Goal: Task Accomplishment & Management: Use online tool/utility

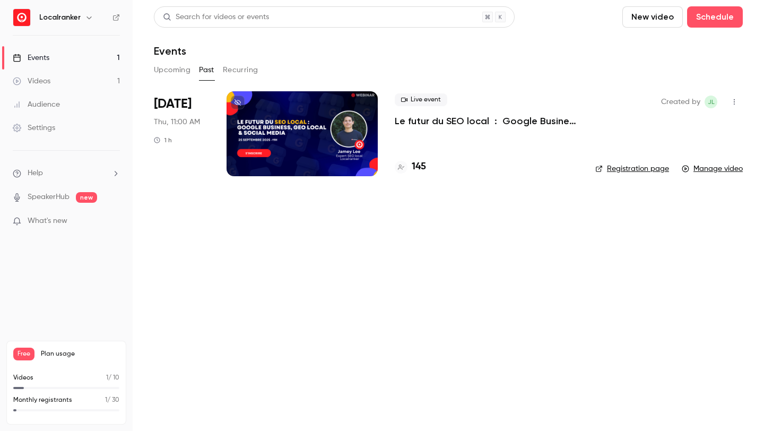
click at [416, 164] on h4 "145" at bounding box center [419, 167] width 14 height 14
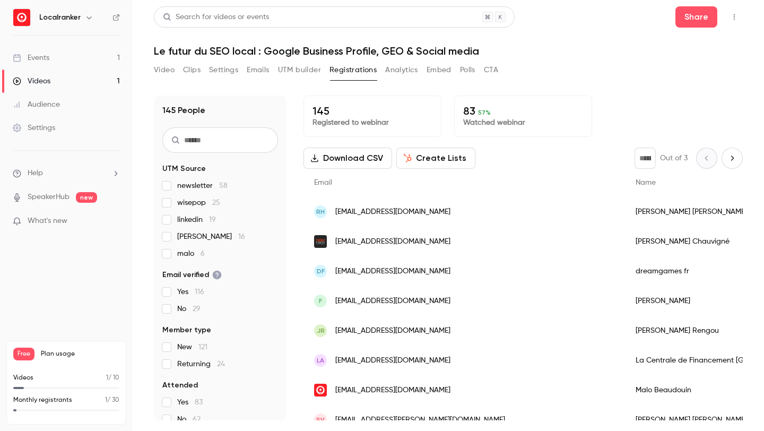
click at [366, 158] on button "Download CSV" at bounding box center [348, 158] width 89 height 21
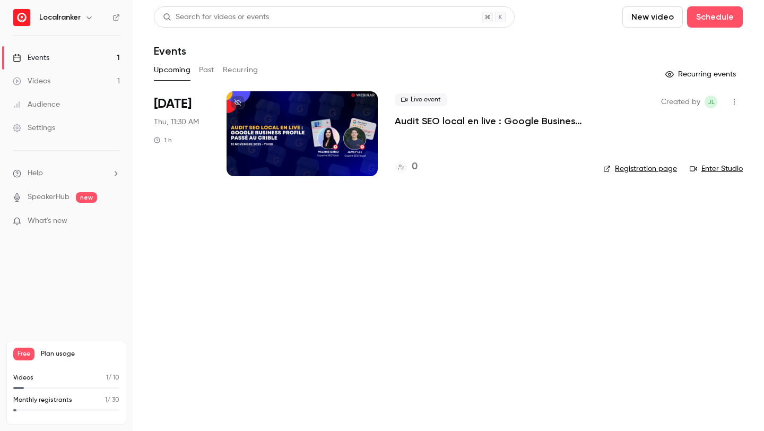
click at [341, 153] on div at bounding box center [302, 133] width 151 height 85
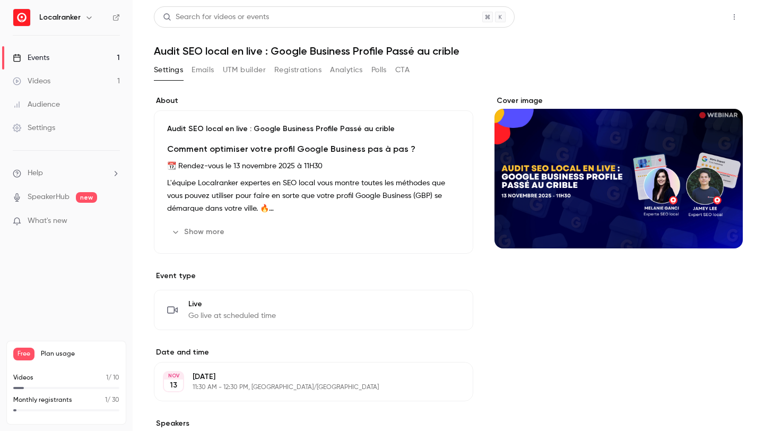
click at [704, 10] on button "Share" at bounding box center [697, 16] width 42 height 21
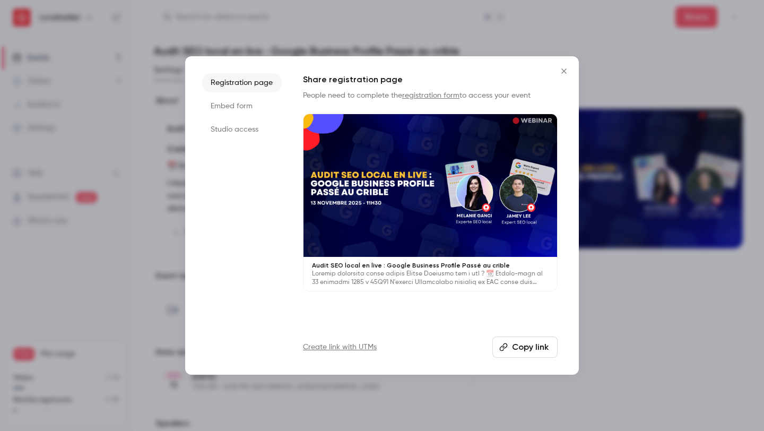
click at [368, 345] on link "Create link with UTMs" at bounding box center [340, 347] width 74 height 11
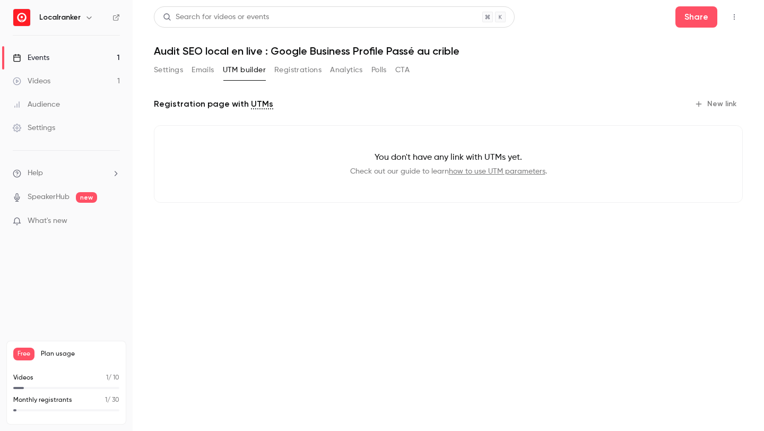
click at [727, 106] on button "New link" at bounding box center [716, 104] width 53 height 17
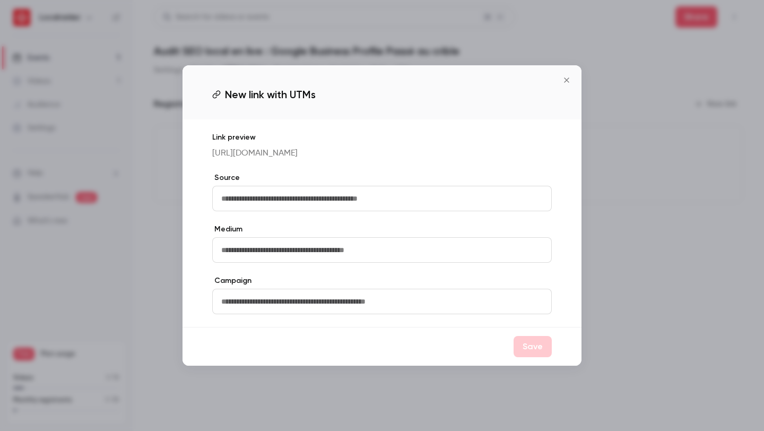
click at [386, 209] on input "text" at bounding box center [382, 198] width 340 height 25
type input "********"
click at [343, 260] on input "text" at bounding box center [382, 249] width 340 height 25
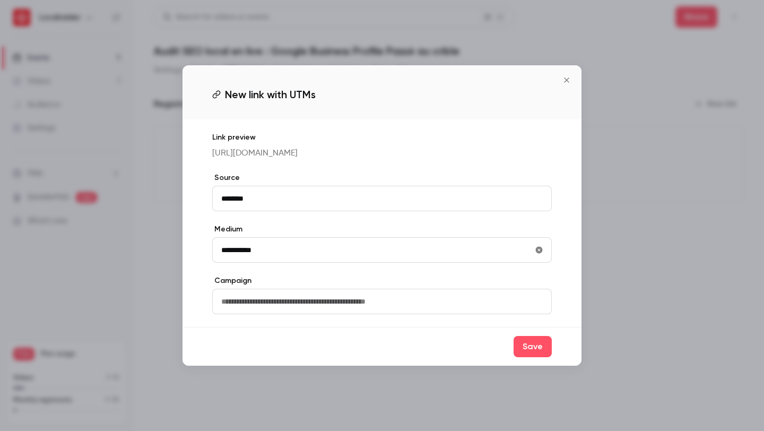
type input "**********"
click at [409, 311] on input "text" at bounding box center [382, 301] width 340 height 25
type input "*********"
click at [539, 357] on button "Save" at bounding box center [533, 346] width 38 height 21
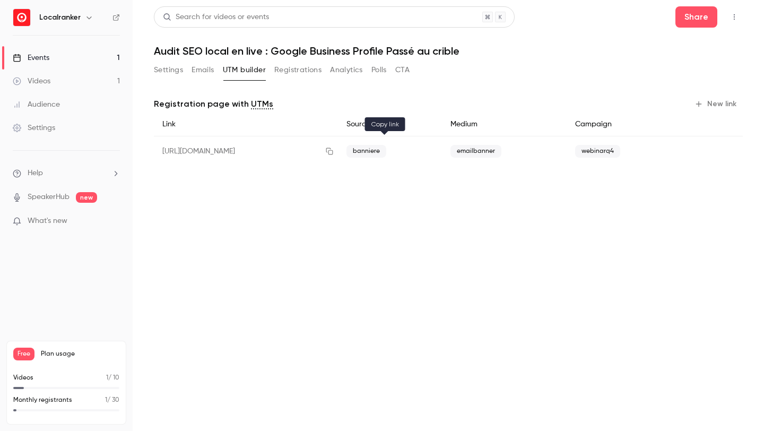
click at [333, 152] on icon "button" at bounding box center [329, 151] width 7 height 7
click at [70, 59] on link "Events 1" at bounding box center [66, 57] width 133 height 23
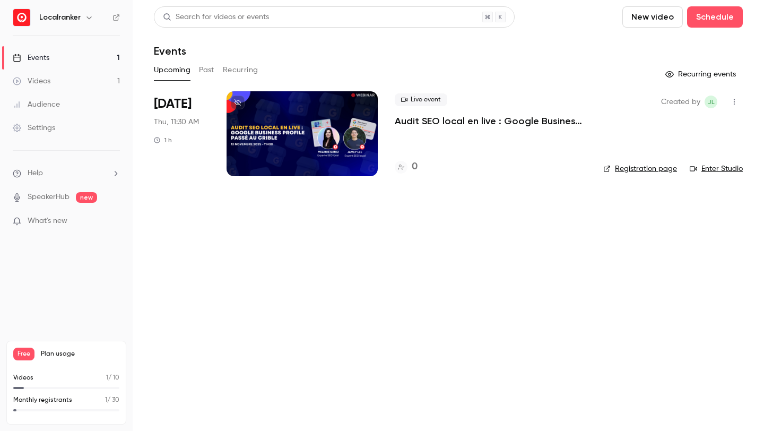
click at [208, 68] on button "Past" at bounding box center [206, 70] width 15 height 17
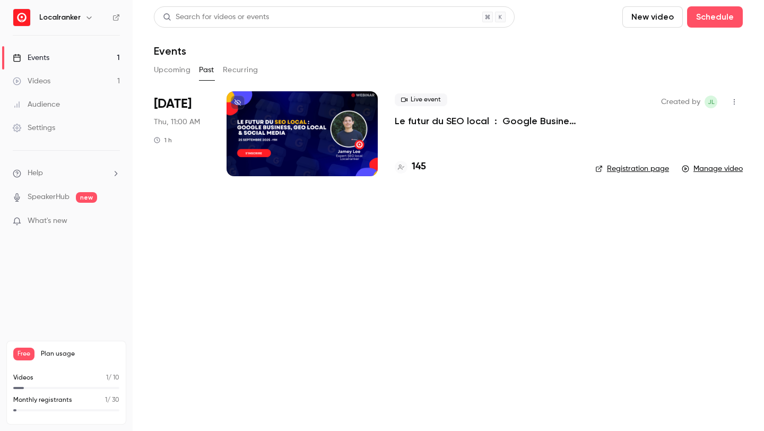
click at [289, 119] on div at bounding box center [302, 133] width 151 height 85
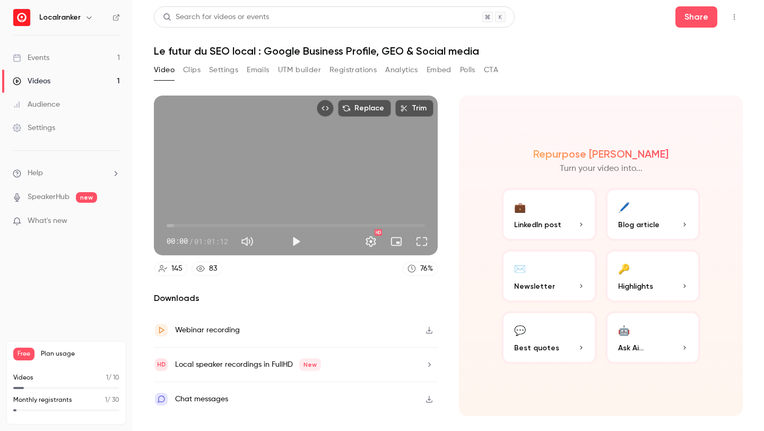
click at [402, 66] on button "Analytics" at bounding box center [401, 70] width 33 height 17
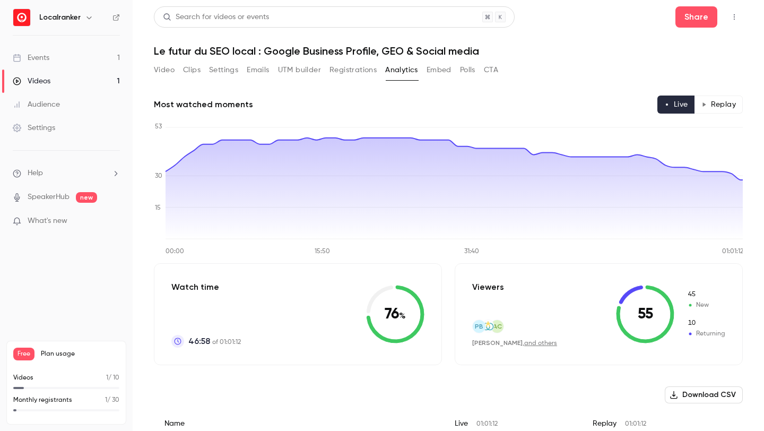
click at [173, 68] on button "Video" at bounding box center [164, 70] width 21 height 17
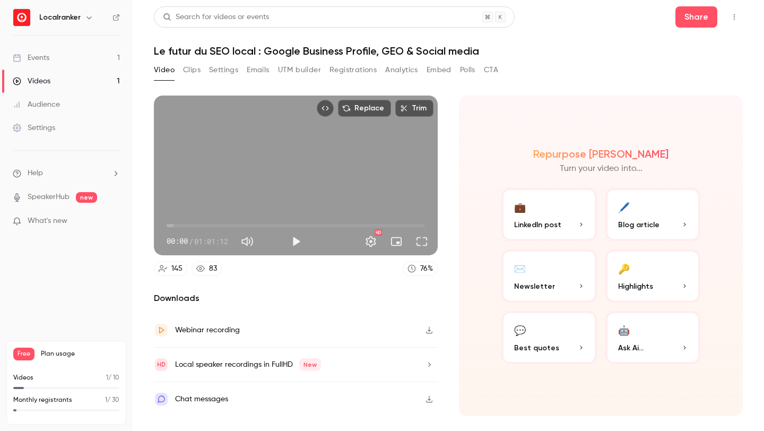
click at [261, 70] on button "Emails" at bounding box center [258, 70] width 22 height 17
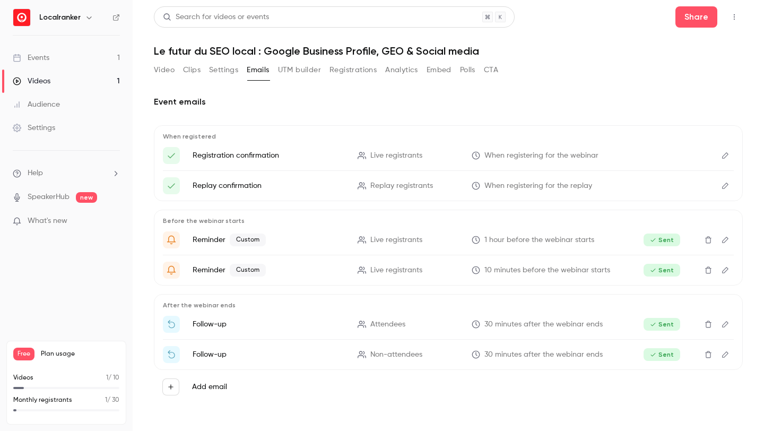
click at [193, 71] on button "Clips" at bounding box center [192, 70] width 18 height 17
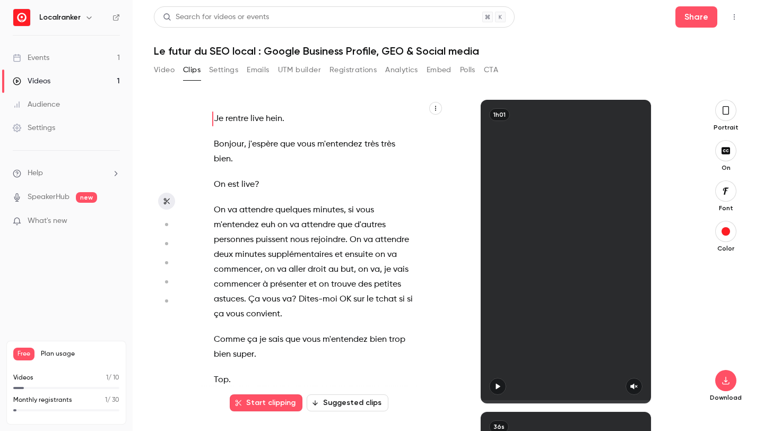
click at [418, 73] on button "Analytics" at bounding box center [401, 70] width 33 height 17
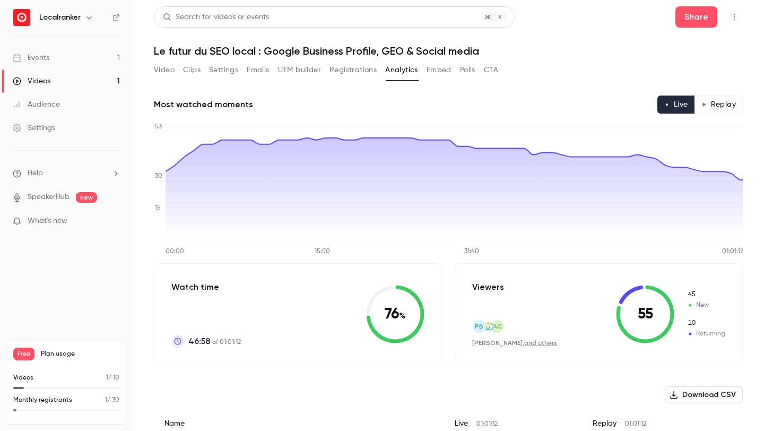
click at [469, 70] on button "Polls" at bounding box center [467, 70] width 15 height 17
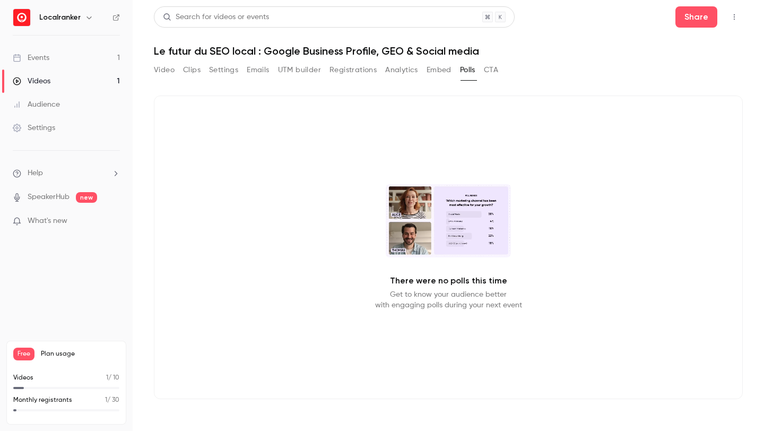
click at [495, 70] on button "CTA" at bounding box center [491, 70] width 14 height 17
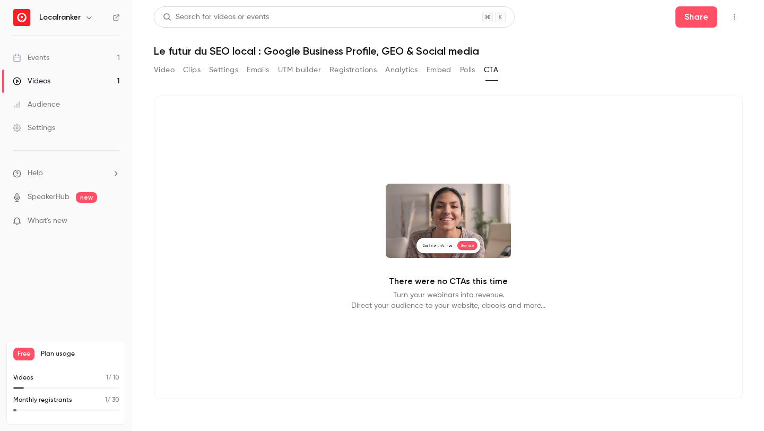
click at [338, 67] on button "Registrations" at bounding box center [353, 70] width 47 height 17
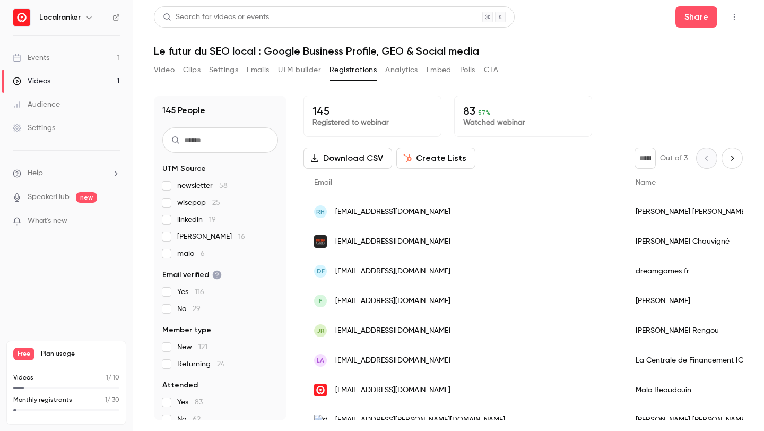
click at [302, 67] on button "UTM builder" at bounding box center [299, 70] width 43 height 17
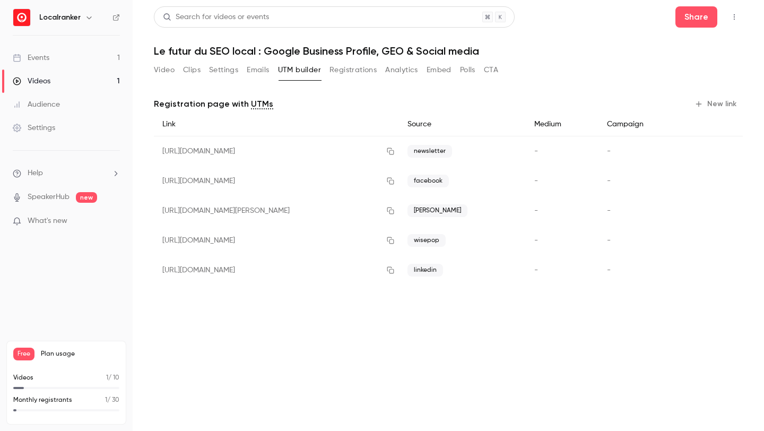
click at [256, 69] on button "Emails" at bounding box center [258, 70] width 22 height 17
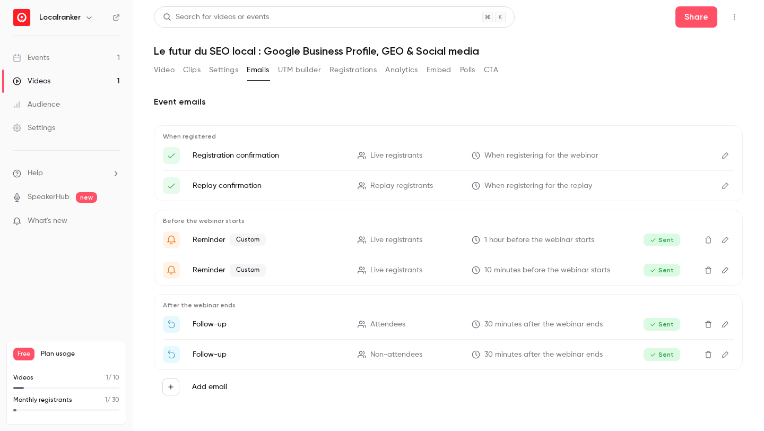
click at [219, 71] on button "Settings" at bounding box center [223, 70] width 29 height 17
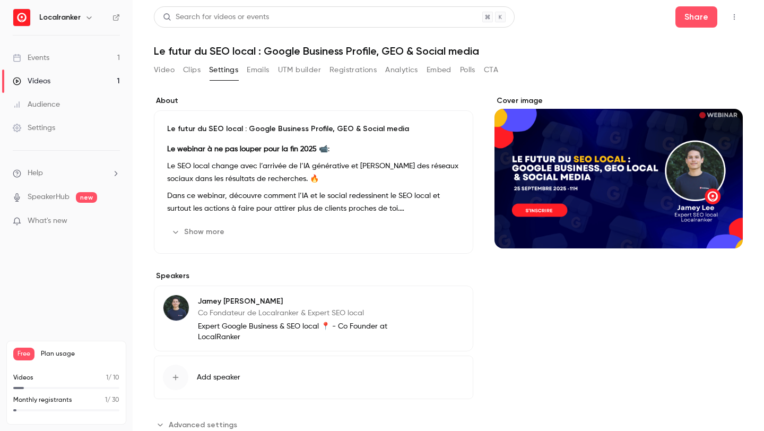
click at [191, 71] on button "Clips" at bounding box center [192, 70] width 18 height 17
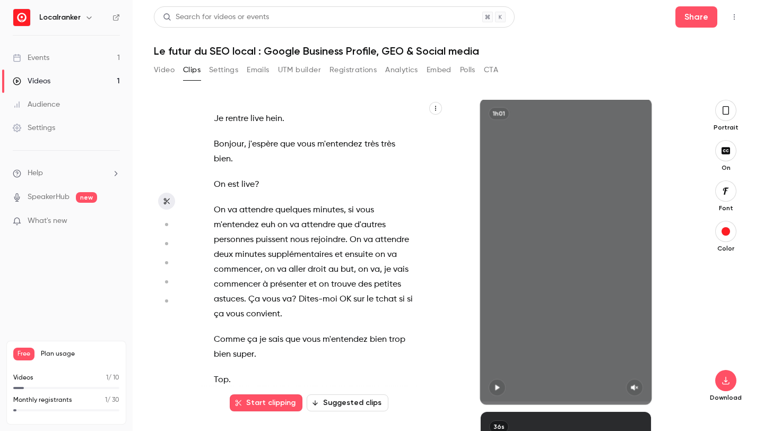
click at [159, 71] on button "Video" at bounding box center [164, 70] width 21 height 17
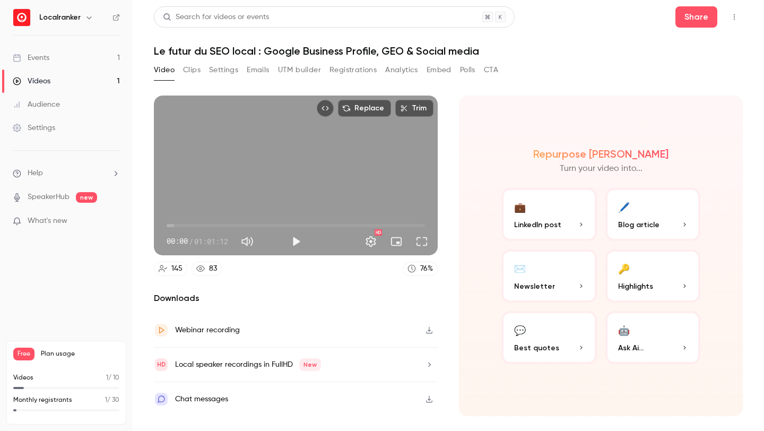
click at [401, 70] on button "Analytics" at bounding box center [401, 70] width 33 height 17
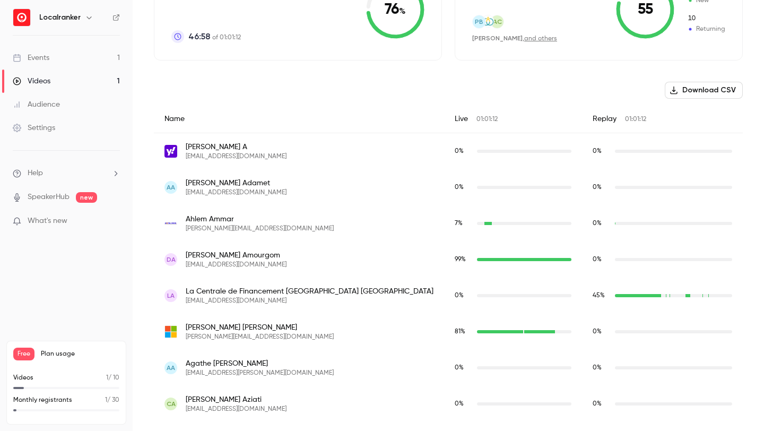
scroll to position [255, 0]
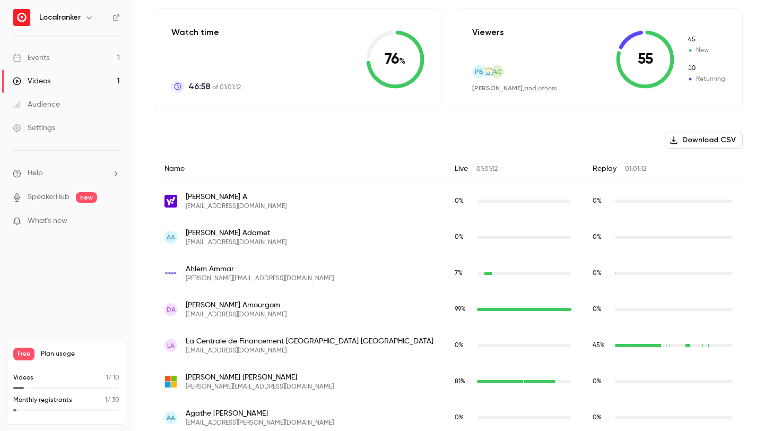
click at [406, 64] on icon at bounding box center [395, 59] width 58 height 58
click at [524, 86] on link "and others" at bounding box center [540, 88] width 33 height 6
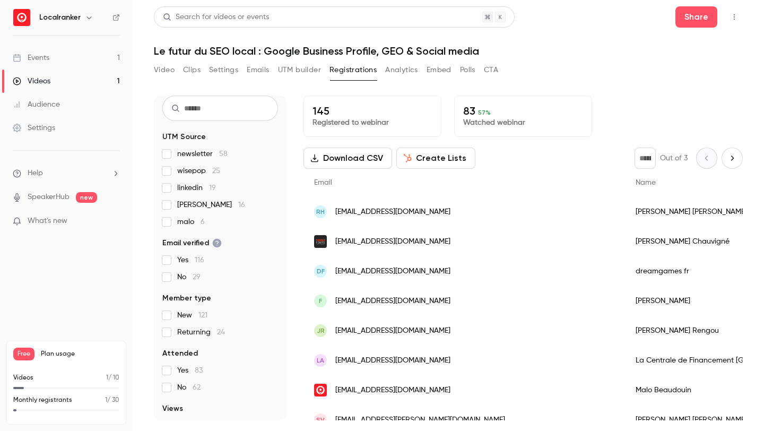
scroll to position [39, 0]
